Goal: Task Accomplishment & Management: Use online tool/utility

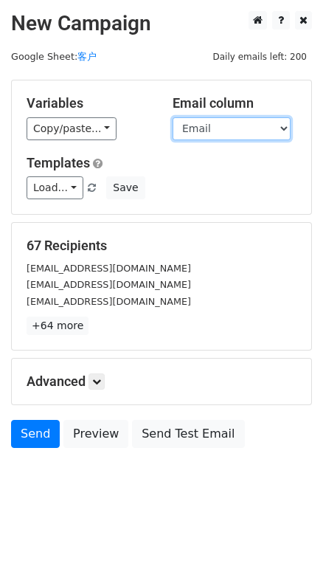
click at [245, 140] on select "Name Email key points" at bounding box center [232, 128] width 118 height 23
click at [173, 125] on select "Name Email key points" at bounding box center [232, 128] width 118 height 23
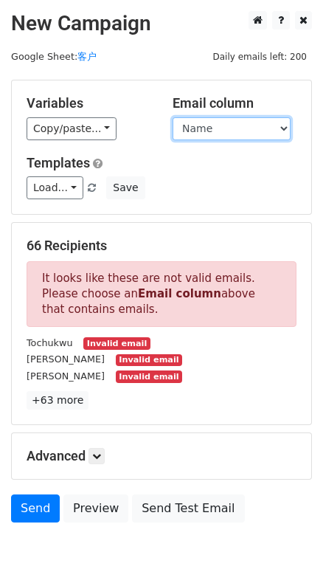
click at [273, 137] on select "Name Email key points" at bounding box center [232, 128] width 118 height 23
select select "Email"
click at [173, 125] on select "Name Email key points" at bounding box center [232, 128] width 118 height 23
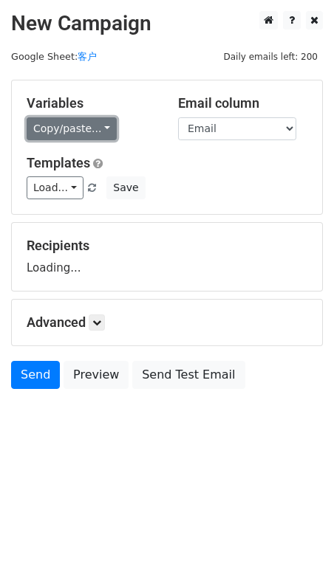
click at [117, 140] on link "Copy/paste..." at bounding box center [72, 128] width 90 height 23
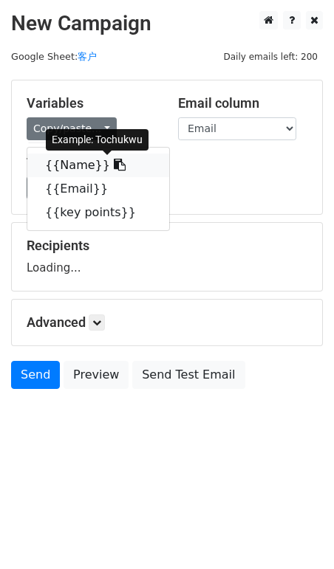
click at [97, 177] on link "{{Name}}" at bounding box center [98, 165] width 142 height 24
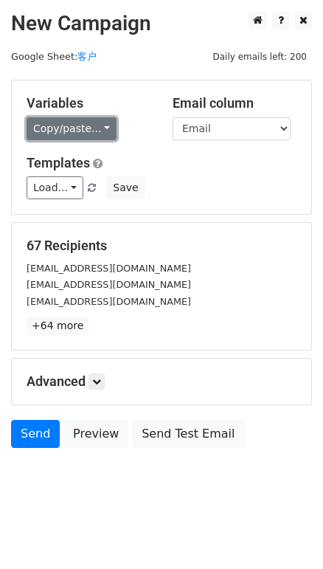
click at [89, 140] on link "Copy/paste..." at bounding box center [72, 128] width 90 height 23
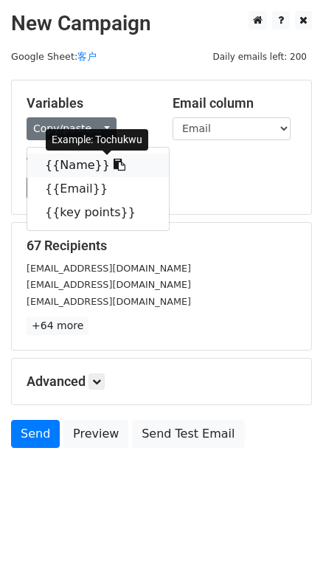
click at [78, 177] on link "{{Name}}" at bounding box center [98, 165] width 142 height 24
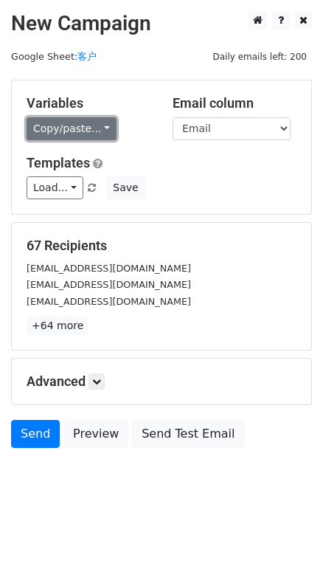
click at [32, 140] on link "Copy/paste..." at bounding box center [72, 128] width 90 height 23
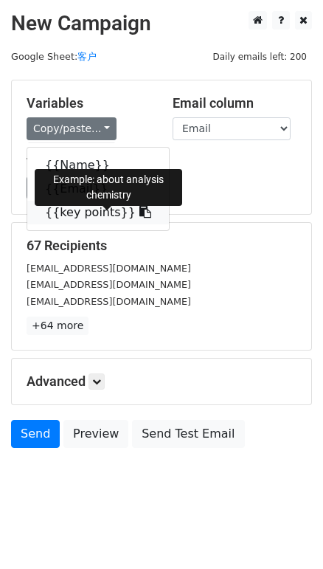
click at [52, 224] on link "{{key points}}" at bounding box center [98, 213] width 142 height 24
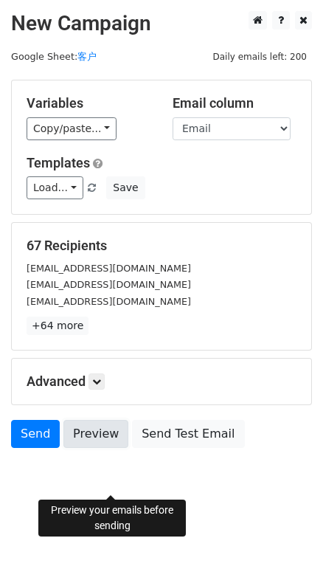
click at [128, 448] on link "Preview" at bounding box center [95, 434] width 65 height 28
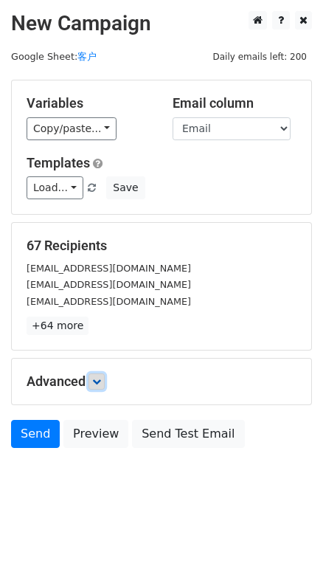
click at [105, 390] on link at bounding box center [97, 381] width 16 height 16
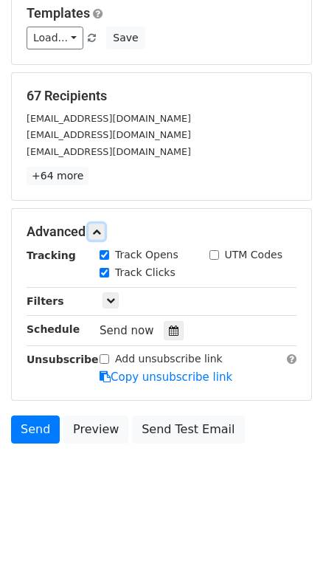
scroll to position [198, 0]
click at [175, 325] on icon at bounding box center [174, 330] width 10 height 10
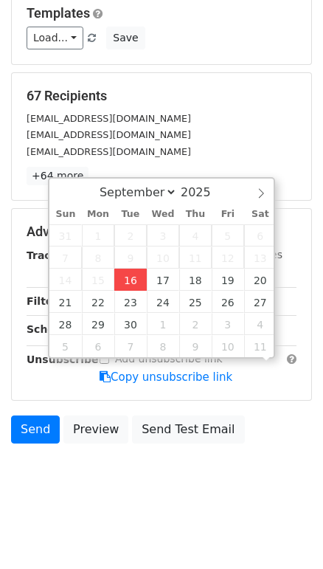
scroll to position [0, 0]
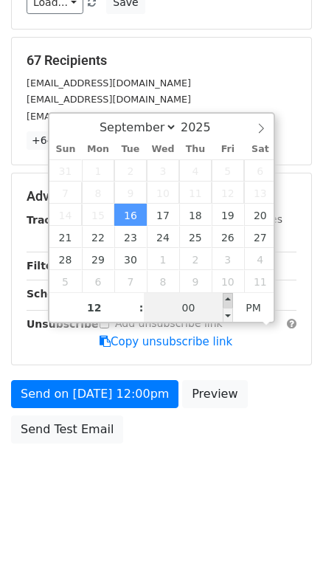
type input "2025-09-16 12:05"
type input "05"
click at [232, 293] on span at bounding box center [228, 300] width 10 height 15
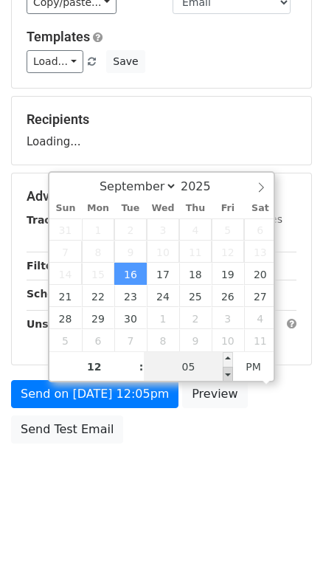
type input "2025-09-16 12:00"
type input "00"
click at [231, 367] on span at bounding box center [228, 374] width 10 height 15
click at [242, 305] on div at bounding box center [233, 295] width 18 height 19
type input "05"
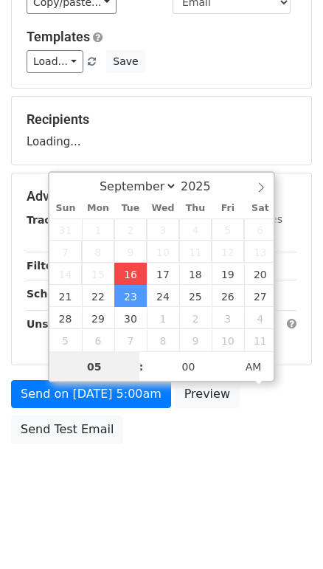
type input "2025-09-16 05:45"
type input "45"
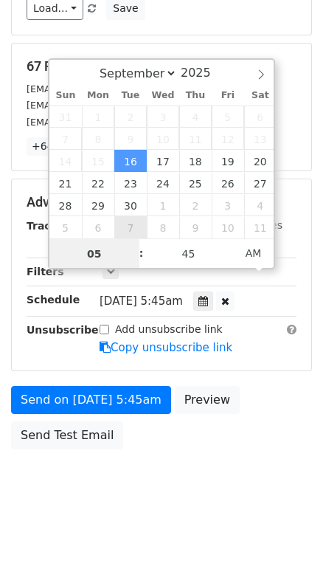
scroll to position [198, 0]
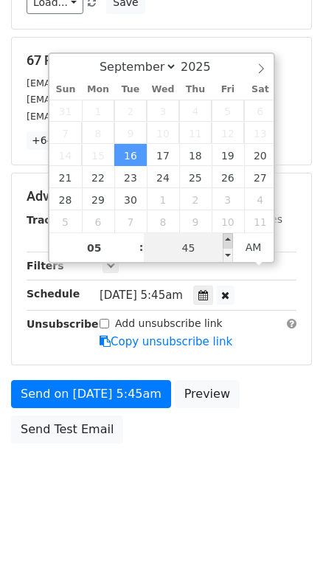
type input "2025-09-16 05:50"
type input "50"
click at [230, 233] on span at bounding box center [228, 240] width 10 height 15
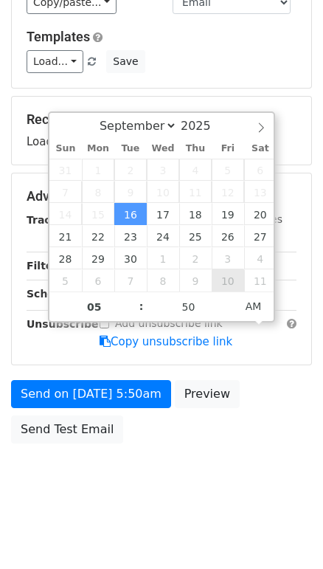
scroll to position [179, 0]
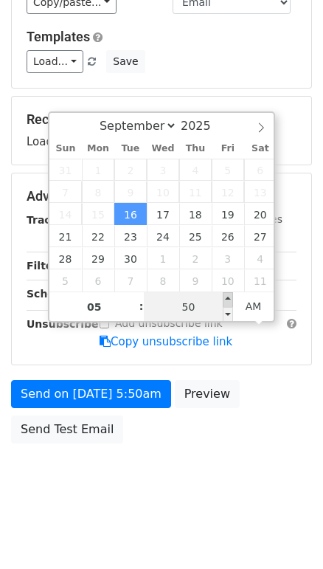
type input "2025-09-16 05:55"
type input "55"
click at [229, 292] on span at bounding box center [228, 299] width 10 height 15
type input "[DATE] 06:00"
type input "06"
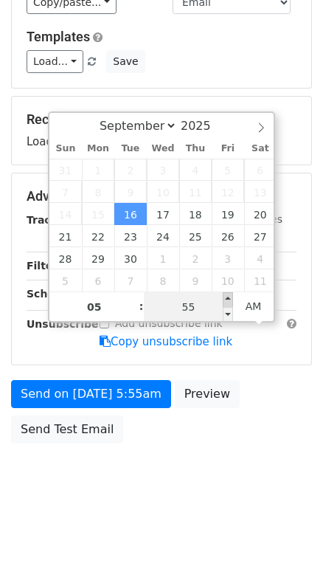
type input "00"
click at [228, 292] on span at bounding box center [228, 299] width 10 height 15
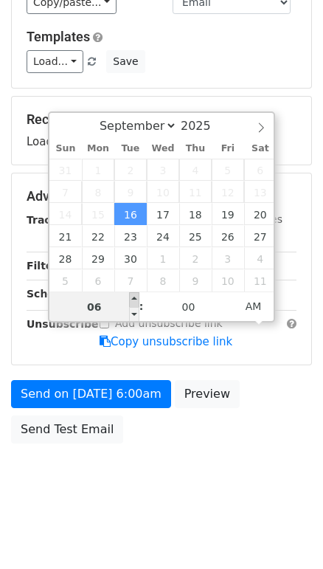
type input "[DATE] 07:00"
type input "07"
click at [132, 292] on span at bounding box center [134, 299] width 10 height 15
type input "[DATE] 08:00"
type input "08"
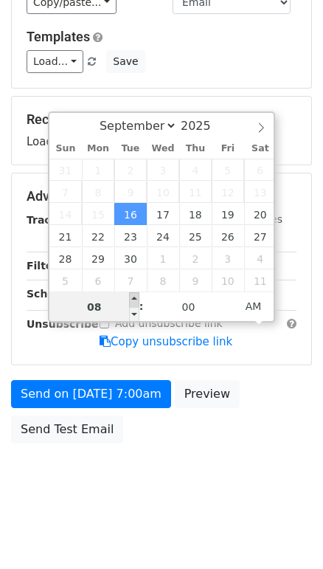
click at [132, 292] on div "08" at bounding box center [94, 307] width 90 height 30
type input "[DATE] 09:00"
type input "09"
click at [132, 292] on span at bounding box center [134, 299] width 10 height 15
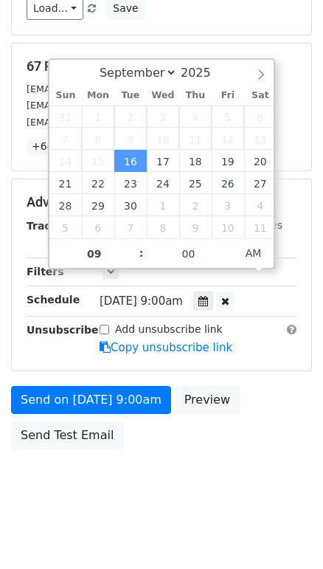
scroll to position [198, 0]
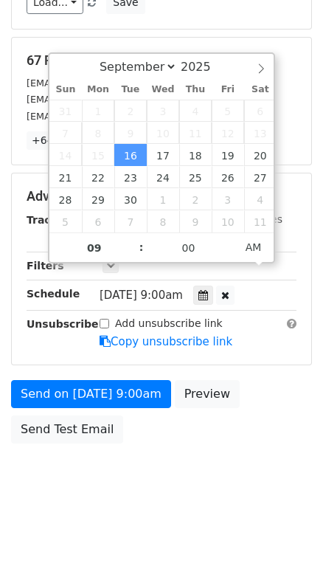
click at [271, 365] on div "Advanced Tracking Track Opens UTM Codes Track Clicks Filters Only include sprea…" at bounding box center [162, 268] width 300 height 191
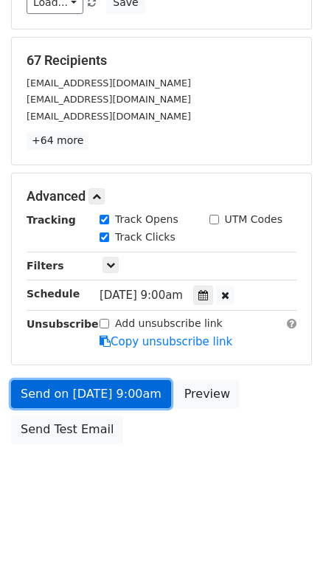
click at [134, 408] on link "Send on [DATE] 9:00am" at bounding box center [91, 394] width 160 height 28
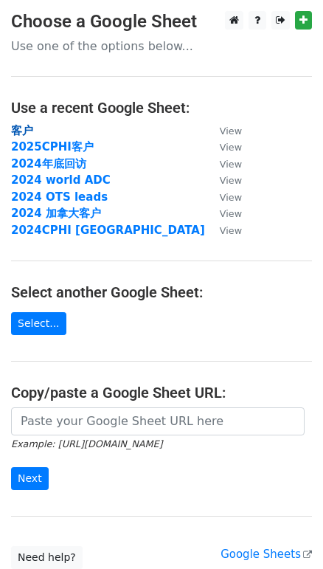
click at [24, 136] on strong "客户" at bounding box center [22, 130] width 22 height 13
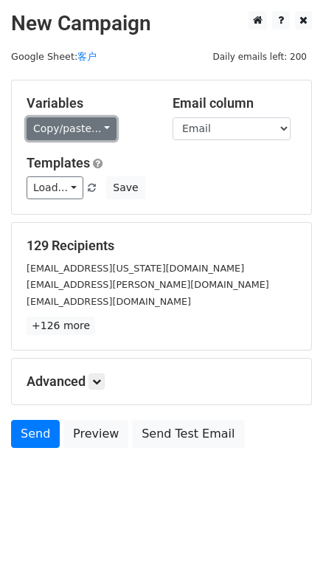
click at [91, 140] on link "Copy/paste..." at bounding box center [72, 128] width 90 height 23
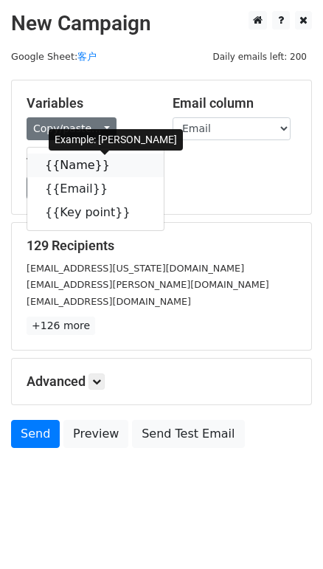
click at [79, 176] on link "{{Name}}" at bounding box center [95, 165] width 137 height 24
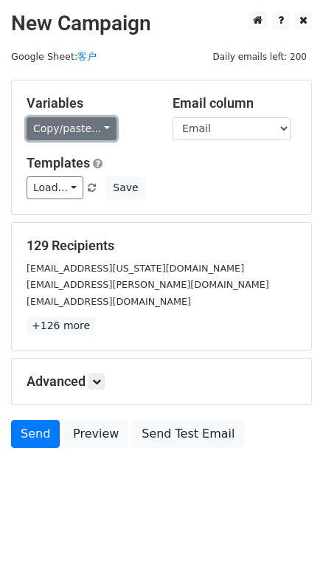
click at [57, 132] on link "Copy/paste..." at bounding box center [72, 128] width 90 height 23
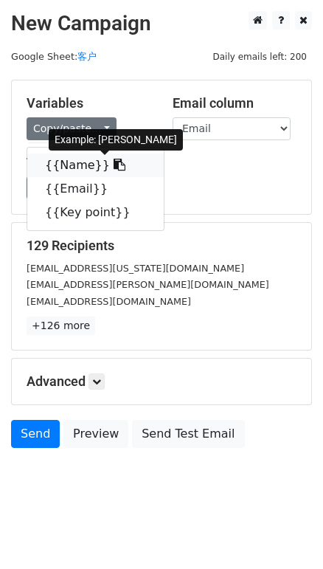
click at [68, 170] on link "{{Name}}" at bounding box center [95, 165] width 137 height 24
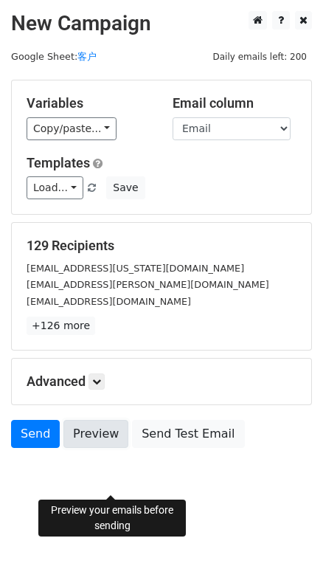
click at [128, 448] on link "Preview" at bounding box center [95, 434] width 65 height 28
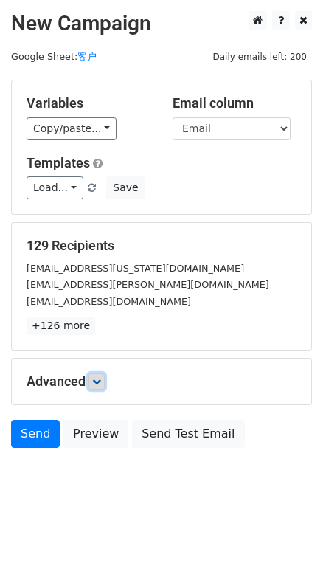
click at [96, 390] on link at bounding box center [97, 381] width 16 height 16
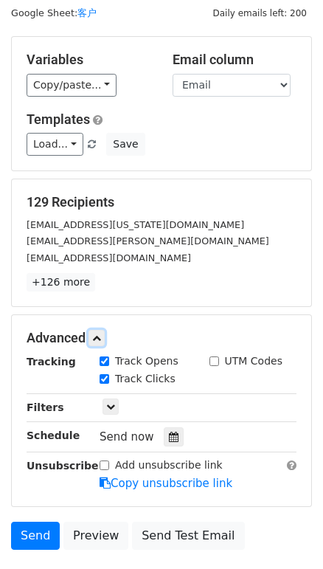
scroll to position [134, 0]
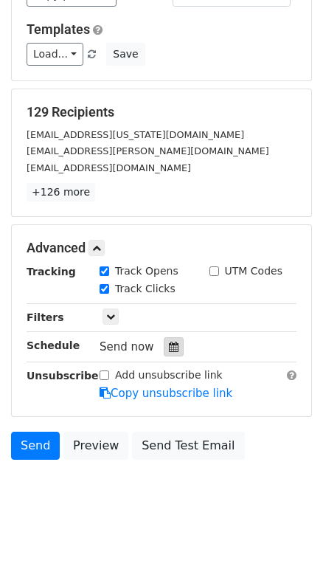
click at [178, 356] on div at bounding box center [174, 346] width 20 height 19
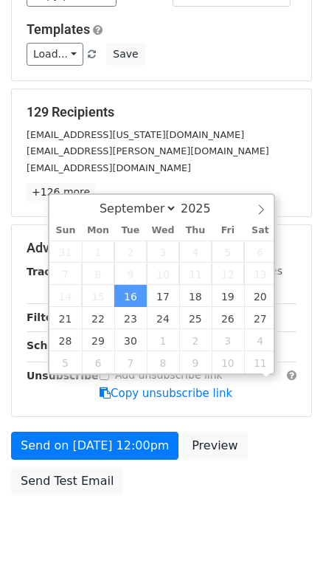
scroll to position [0, 0]
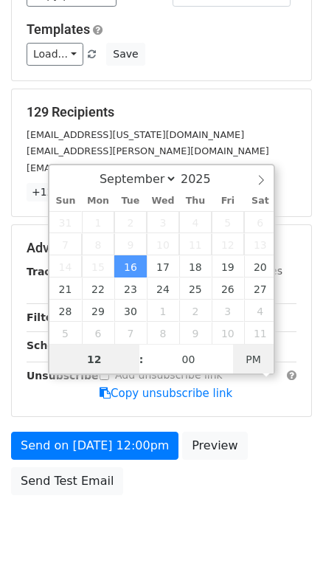
type input "2025-09-16 05:52"
type input "05"
type input "52"
click at [254, 356] on span "PM" at bounding box center [253, 360] width 41 height 30
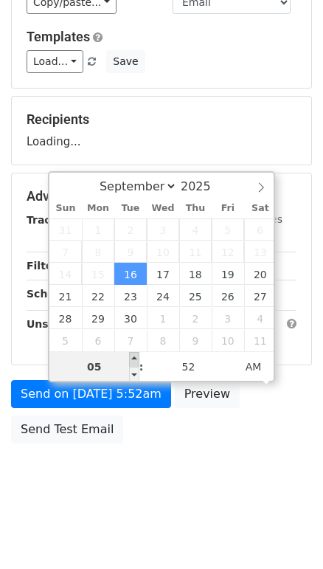
type input "2025-09-16 06:52"
type input "06"
click at [134, 352] on span at bounding box center [134, 359] width 10 height 15
type input "2025-09-16 07:52"
type input "07"
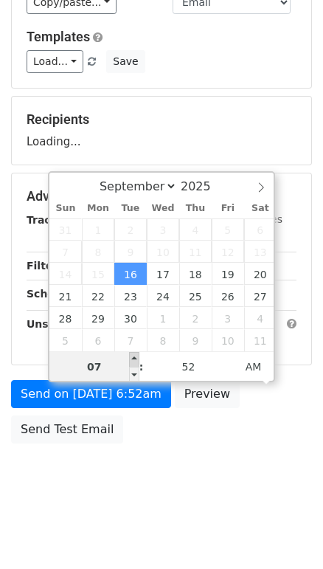
click at [134, 352] on span at bounding box center [134, 359] width 10 height 15
type input "2025-09-16 08:52"
type input "08"
click at [134, 352] on span at bounding box center [134, 359] width 10 height 15
type input "2025-09-16 09:52"
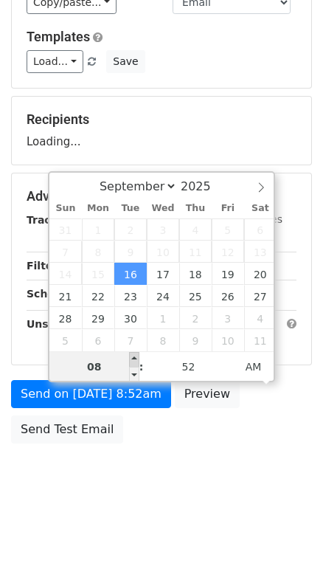
type input "09"
click at [134, 352] on span at bounding box center [134, 359] width 10 height 15
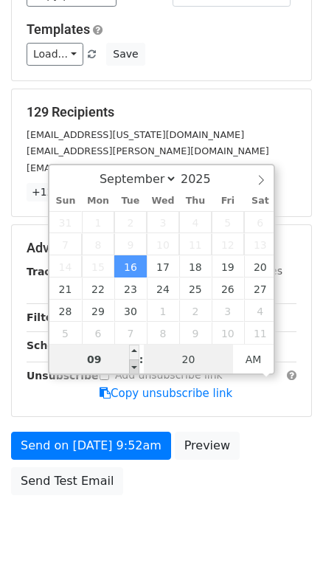
type input "20"
type input "2025-09-16 08:20"
type input "08"
click at [130, 366] on span at bounding box center [134, 366] width 10 height 15
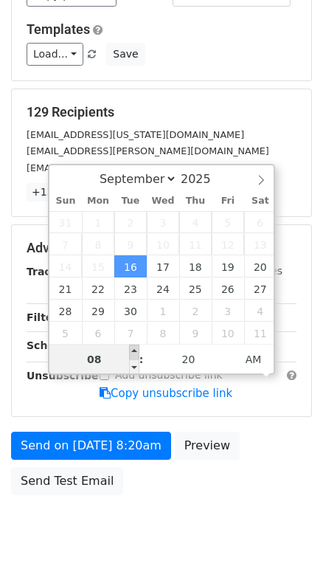
type input "2025-09-16 09:20"
type input "09"
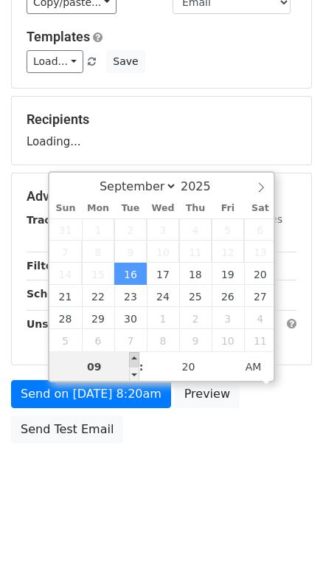
click at [130, 353] on span at bounding box center [134, 359] width 10 height 15
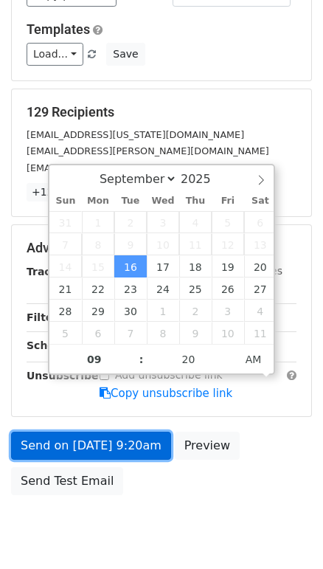
click at [79, 460] on link "Send on Sep 16 at 9:20am" at bounding box center [91, 446] width 160 height 28
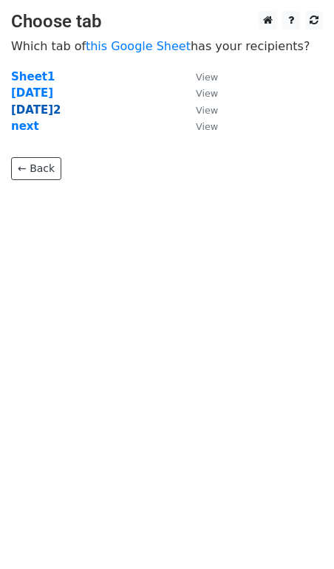
click at [34, 106] on strong "today2" at bounding box center [36, 109] width 50 height 13
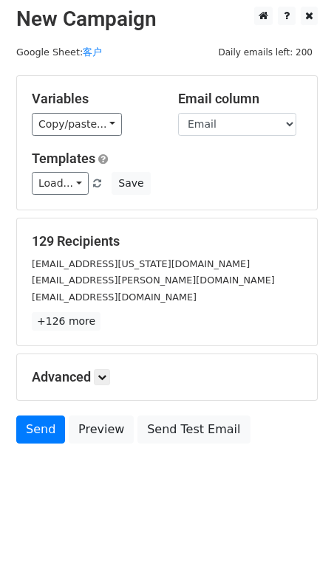
scroll to position [52, 0]
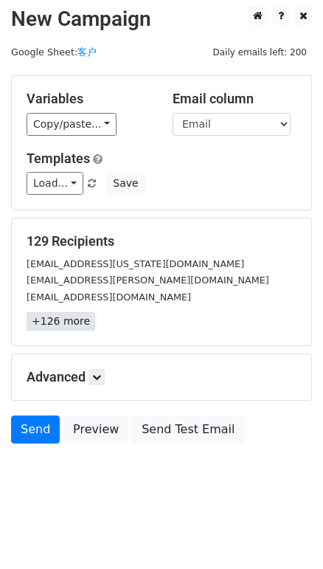
click at [93, 312] on link "+126 more" at bounding box center [61, 321] width 69 height 18
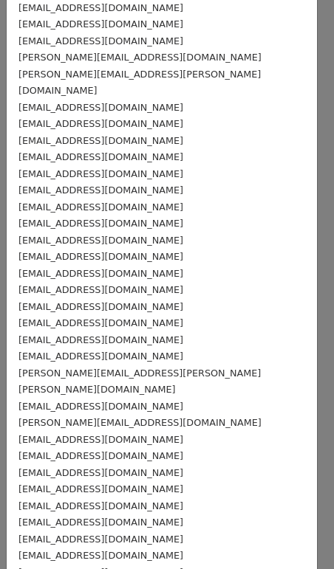
scroll to position [1735, 0]
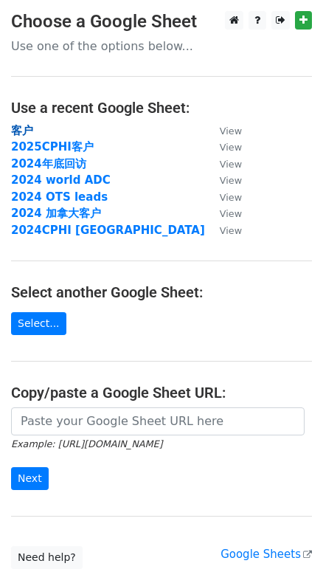
click at [13, 129] on strong "客户" at bounding box center [22, 130] width 22 height 13
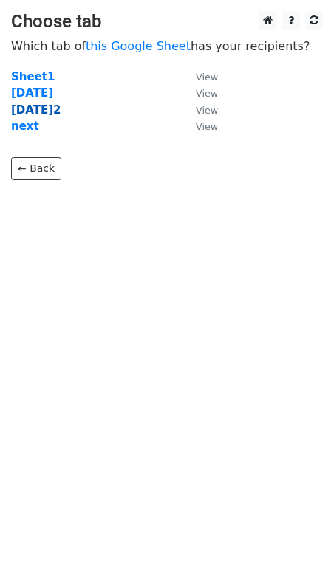
click at [29, 108] on strong "[DATE]2" at bounding box center [36, 109] width 50 height 13
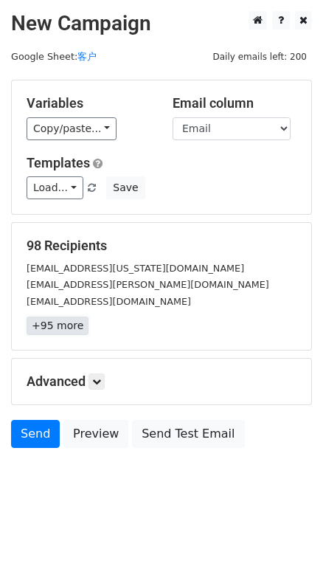
click at [88, 335] on link "+95 more" at bounding box center [58, 326] width 62 height 18
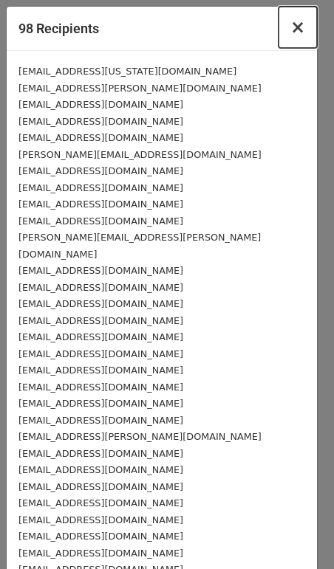
click at [290, 36] on span "×" at bounding box center [297, 27] width 15 height 21
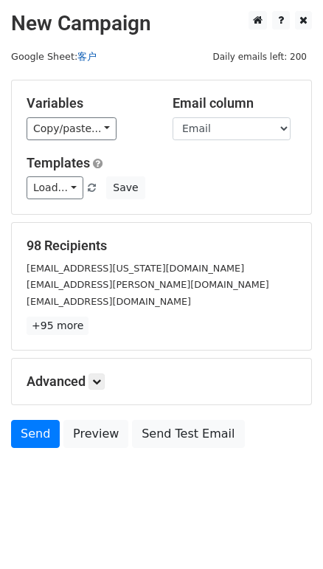
click at [86, 59] on link "客户" at bounding box center [86, 56] width 19 height 11
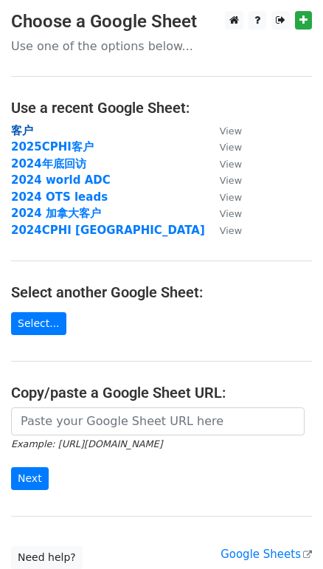
click at [26, 134] on strong "客户" at bounding box center [22, 130] width 22 height 13
click at [23, 129] on strong "客户" at bounding box center [22, 130] width 22 height 13
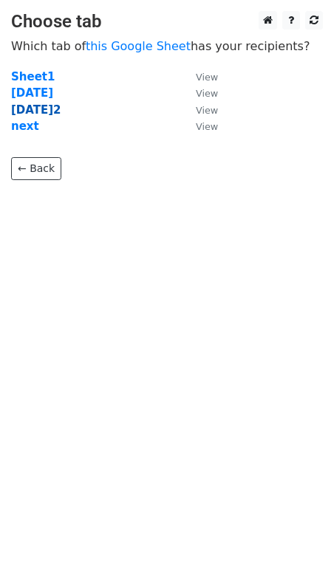
click at [24, 115] on strong "[DATE]2" at bounding box center [36, 109] width 50 height 13
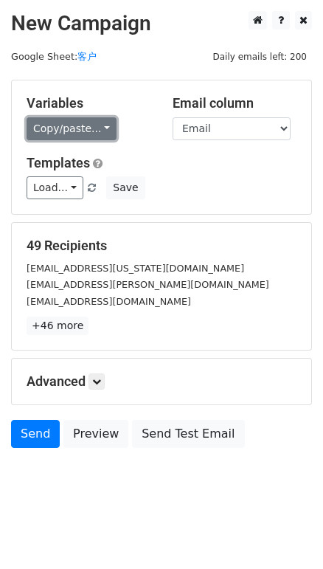
click at [77, 134] on link "Copy/paste..." at bounding box center [72, 128] width 90 height 23
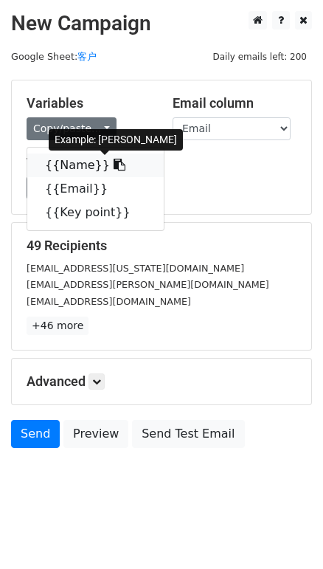
click at [85, 171] on link "{{Name}}" at bounding box center [95, 165] width 137 height 24
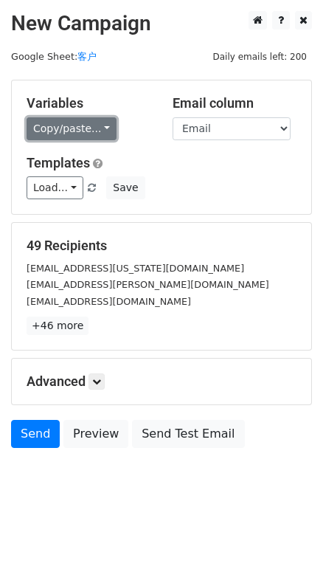
click at [55, 139] on link "Copy/paste..." at bounding box center [72, 128] width 90 height 23
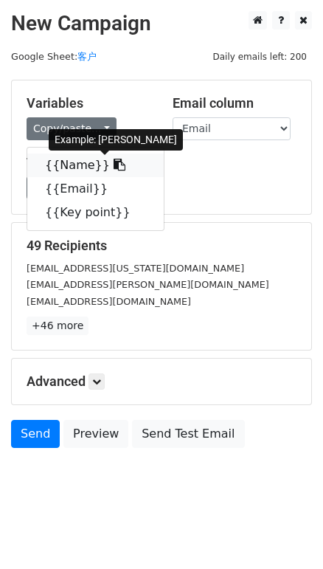
click at [61, 173] on link "{{Name}}" at bounding box center [95, 165] width 137 height 24
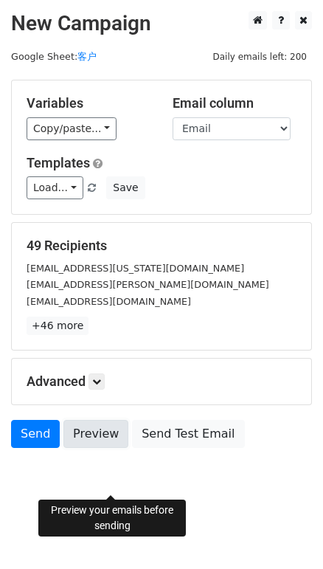
click at [128, 448] on link "Preview" at bounding box center [95, 434] width 65 height 28
click at [99, 386] on icon at bounding box center [96, 381] width 9 height 9
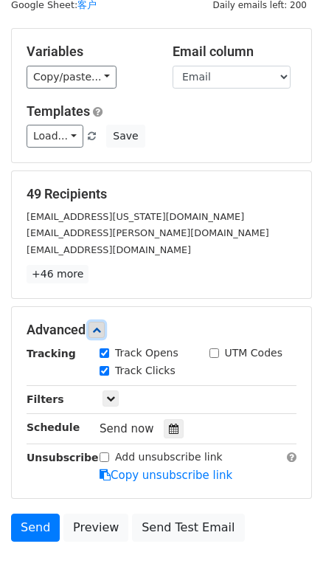
scroll to position [66, 0]
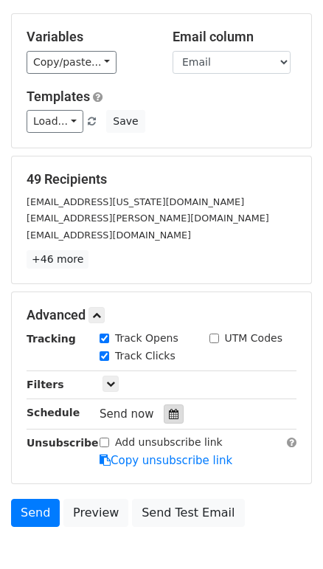
click at [171, 419] on icon at bounding box center [174, 414] width 10 height 10
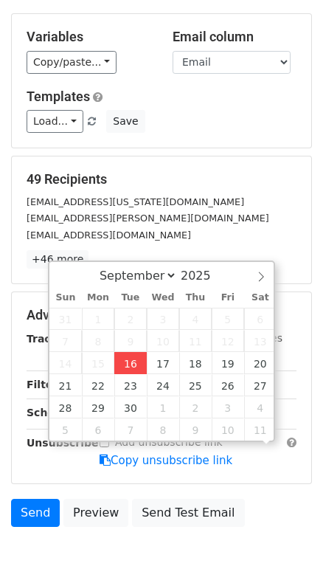
scroll to position [0, 0]
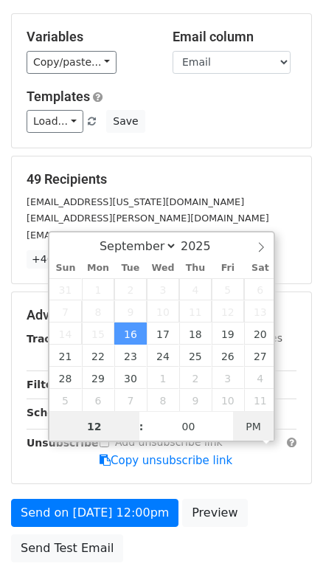
type input "2025-09-16 06:00"
type input "06"
click at [247, 425] on span "PM" at bounding box center [253, 427] width 41 height 30
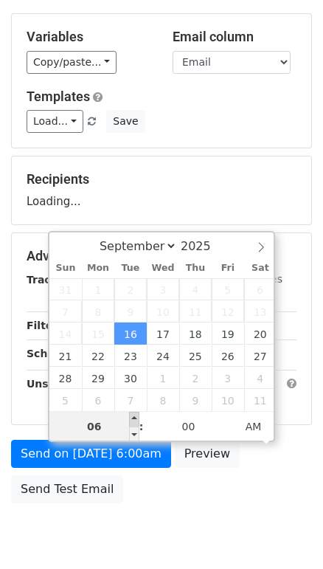
type input "2025-09-16 07:00"
type input "07"
click at [133, 420] on span at bounding box center [134, 419] width 10 height 15
type input "2025-09-16 08:00"
type input "08"
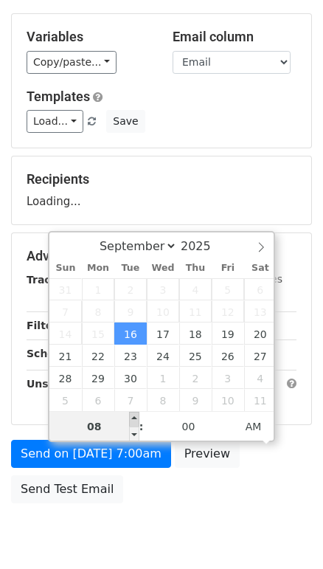
click at [134, 420] on span at bounding box center [134, 419] width 10 height 15
type input "2025-09-16 09:00"
type input "09"
click at [134, 420] on span at bounding box center [134, 419] width 10 height 15
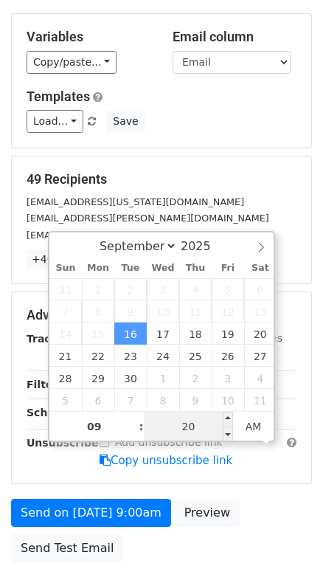
click at [208, 430] on input "20" at bounding box center [189, 427] width 90 height 30
type input "20"
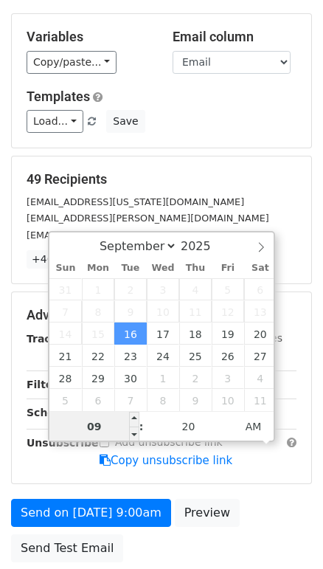
type input "2025-09-16 09:20"
click at [107, 430] on input "09" at bounding box center [94, 427] width 90 height 30
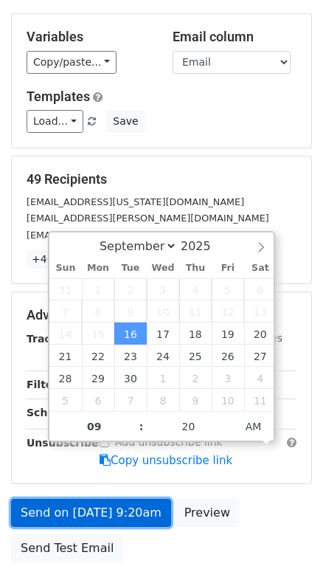
click at [109, 527] on link "Send on Sep 16 at 9:20am" at bounding box center [91, 513] width 160 height 28
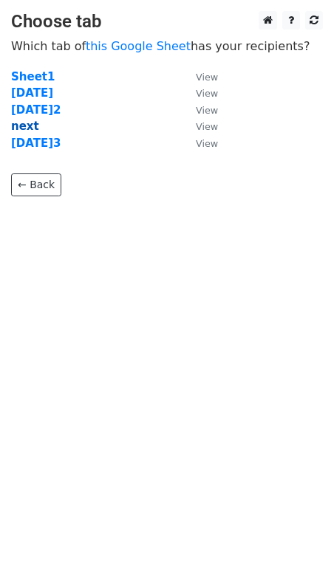
click at [34, 125] on strong "next" at bounding box center [25, 126] width 28 height 13
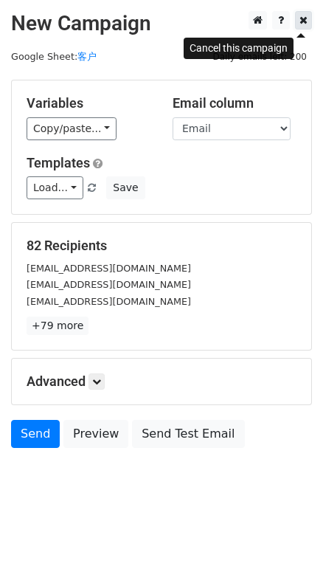
click at [300, 25] on icon at bounding box center [304, 20] width 8 height 10
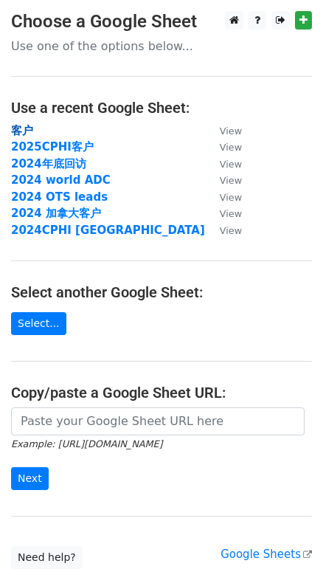
click at [30, 134] on strong "客户" at bounding box center [22, 130] width 22 height 13
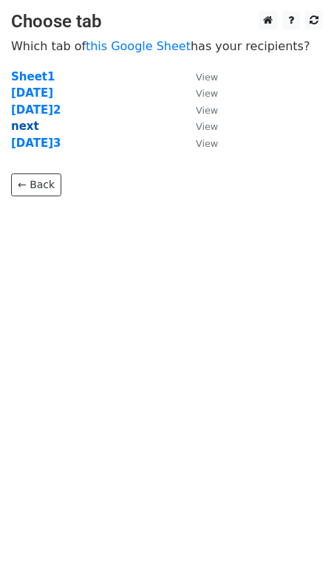
click at [31, 125] on strong "next" at bounding box center [25, 126] width 28 height 13
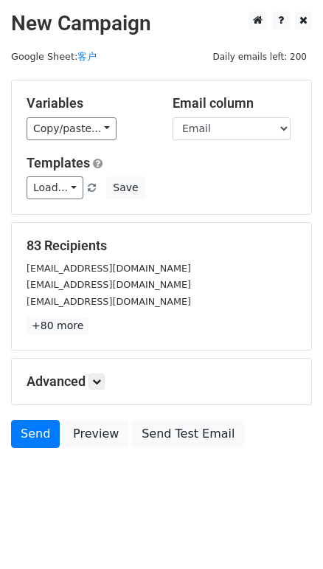
click at [138, 132] on div "Copy/paste... {{Name}} {{Email}} {{Key point}}" at bounding box center [89, 128] width 124 height 23
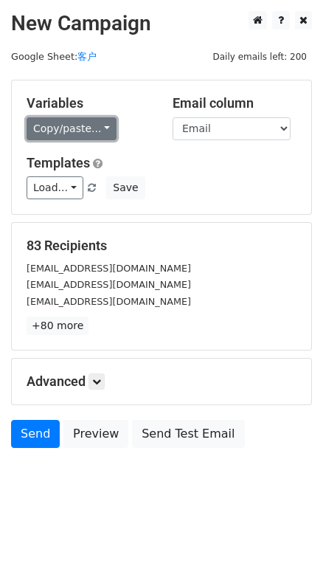
click at [117, 136] on link "Copy/paste..." at bounding box center [72, 128] width 90 height 23
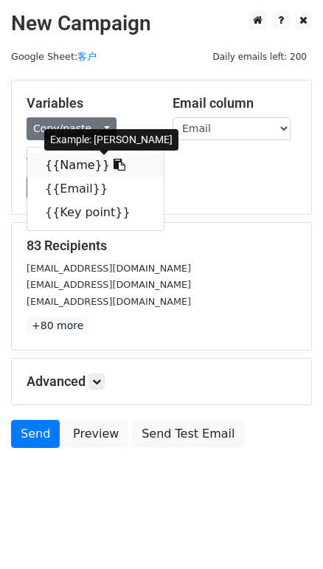
click at [91, 177] on link "{{Name}}" at bounding box center [95, 165] width 137 height 24
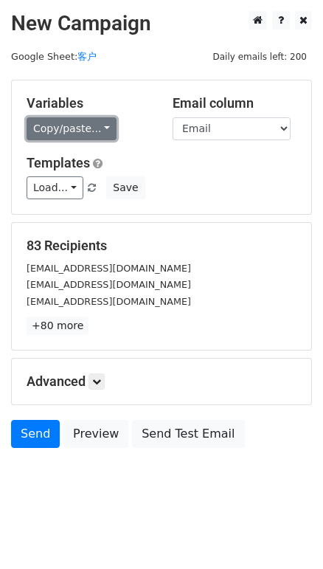
click at [70, 136] on link "Copy/paste..." at bounding box center [72, 128] width 90 height 23
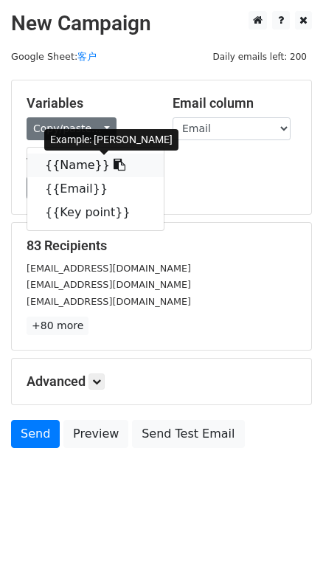
click at [81, 177] on link "{{Name}}" at bounding box center [95, 165] width 137 height 24
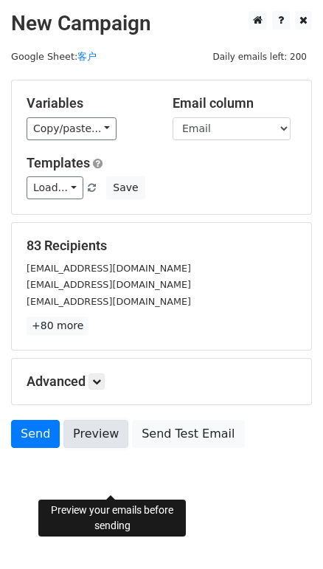
click at [128, 448] on link "Preview" at bounding box center [95, 434] width 65 height 28
click at [86, 390] on h5 "Advanced" at bounding box center [162, 381] width 270 height 16
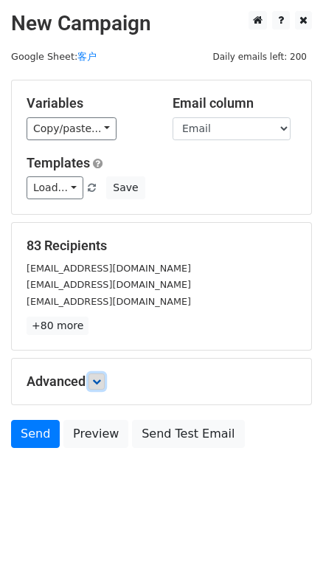
click at [101, 386] on icon at bounding box center [96, 381] width 9 height 9
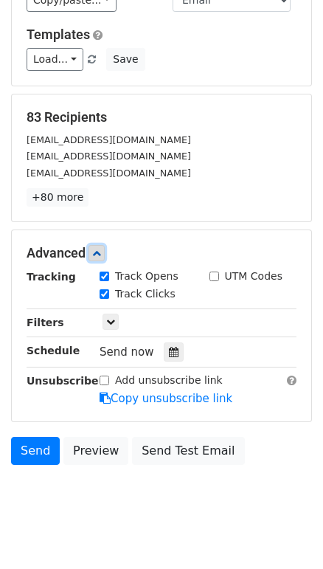
scroll to position [134, 0]
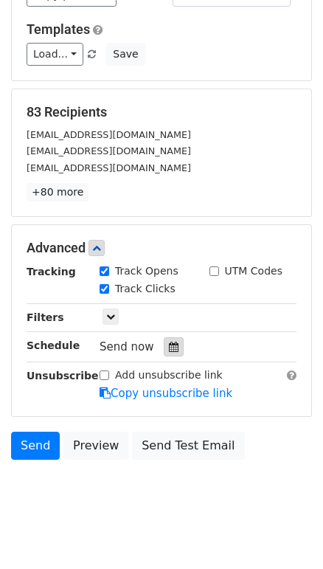
click at [170, 352] on icon at bounding box center [174, 347] width 10 height 10
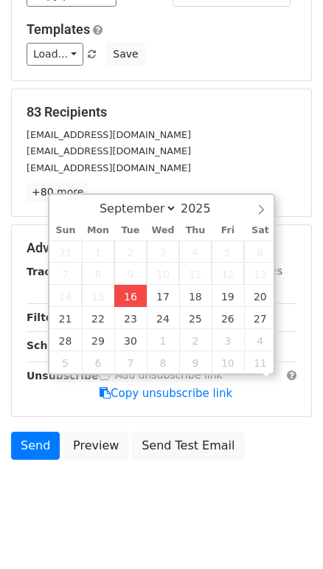
scroll to position [0, 0]
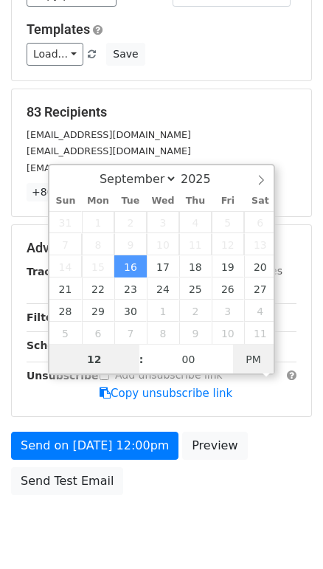
type input "[DATE] 06:07"
type input "06"
type input "07"
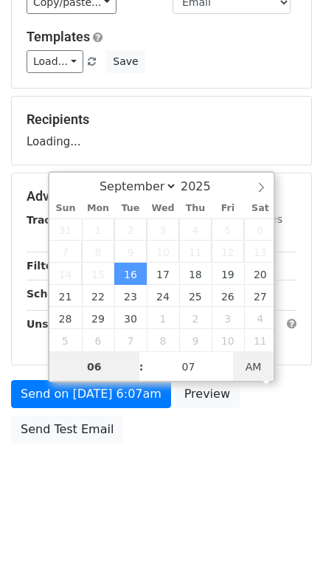
click at [258, 360] on span "AM" at bounding box center [253, 367] width 41 height 30
type input "[DATE] 07:07"
type input "07"
click at [134, 352] on span at bounding box center [134, 359] width 10 height 15
type input "[DATE] 08:07"
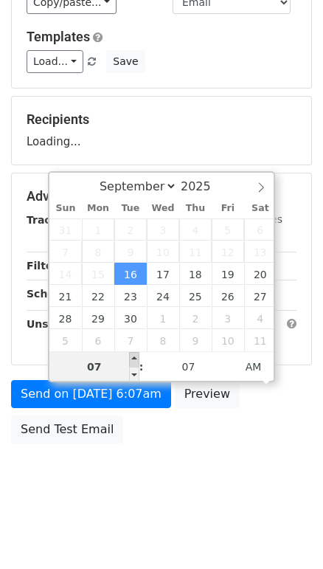
type input "08"
click at [134, 352] on span at bounding box center [134, 359] width 10 height 15
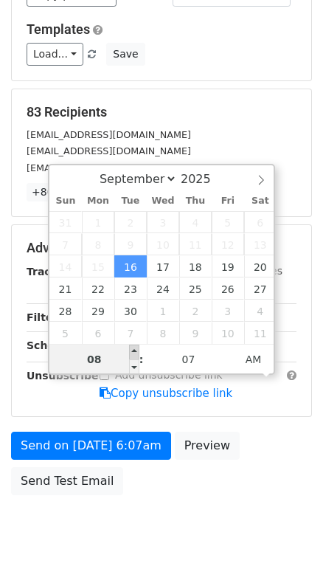
type input "[DATE] 09:07"
type input "09"
click at [134, 351] on span at bounding box center [134, 352] width 10 height 15
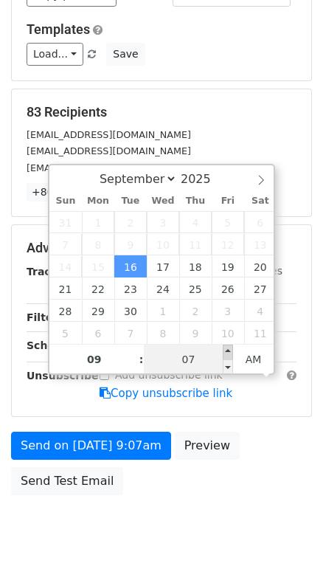
type input "[DATE] 09:12"
type input "12"
click at [225, 351] on span at bounding box center [228, 352] width 10 height 15
type input "[DATE] 09:17"
type input "17"
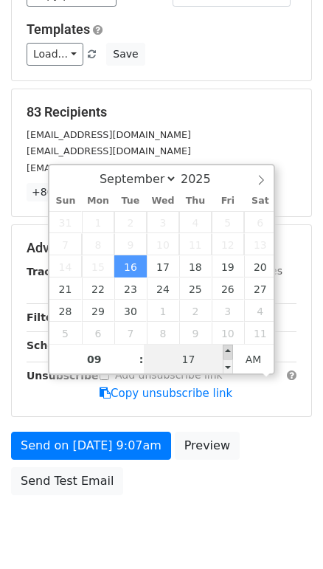
click at [225, 351] on span at bounding box center [228, 352] width 10 height 15
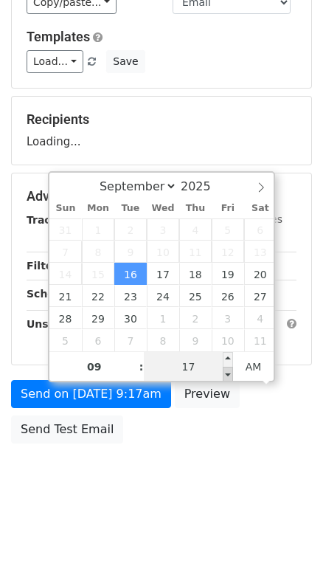
type input "[DATE] 09:12"
type input "12"
click at [227, 367] on span at bounding box center [228, 374] width 10 height 15
click at [170, 348] on link "Copy unsubscribe link" at bounding box center [166, 341] width 133 height 13
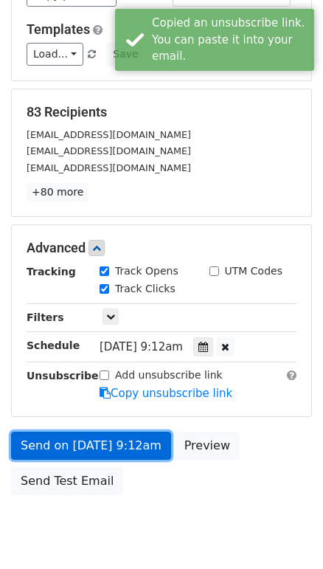
click at [117, 460] on link "Send on [DATE] 9:12am" at bounding box center [91, 446] width 160 height 28
